Goal: Task Accomplishment & Management: Use online tool/utility

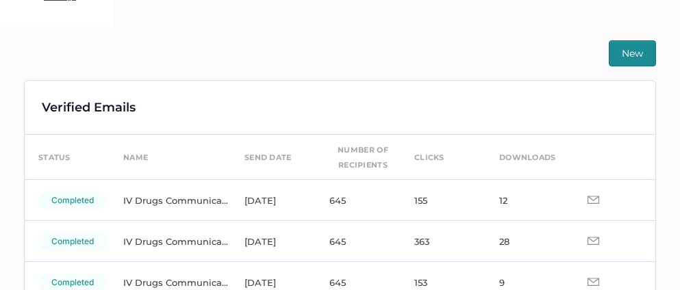
scroll to position [68, 0]
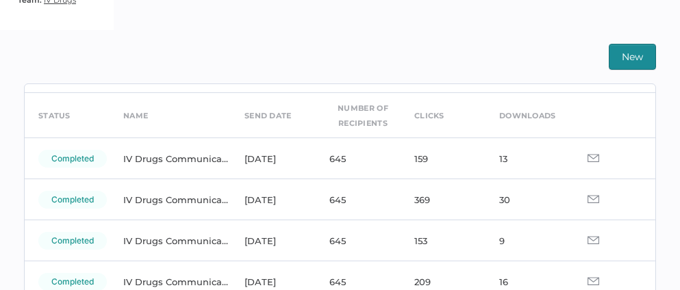
scroll to position [44, 0]
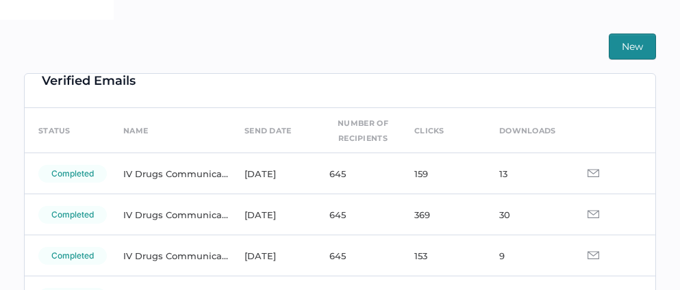
scroll to position [21, 0]
